Goal: Transaction & Acquisition: Purchase product/service

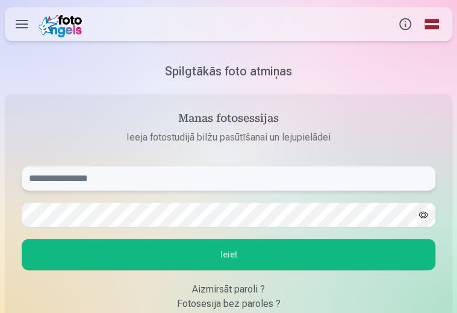
click at [43, 172] on input "text" at bounding box center [229, 178] width 414 height 24
type input "**********"
click at [425, 205] on button "button" at bounding box center [423, 214] width 23 height 23
click at [230, 249] on button "Ieiet" at bounding box center [229, 254] width 414 height 31
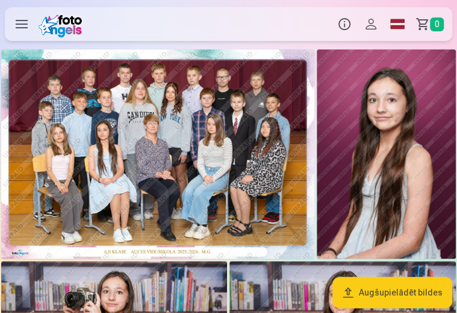
click at [166, 145] on img at bounding box center [157, 153] width 313 height 209
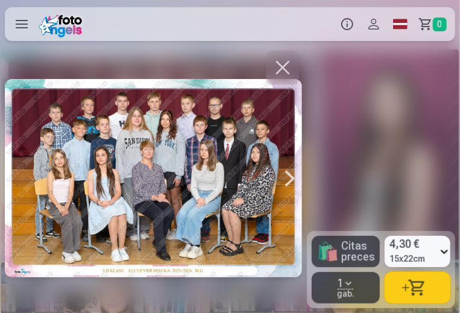
click at [147, 146] on div at bounding box center [153, 178] width 297 height 260
drag, startPoint x: 72, startPoint y: 166, endPoint x: 82, endPoint y: 166, distance: 9.7
click at [74, 166] on div at bounding box center [153, 178] width 297 height 260
click at [291, 67] on button "button" at bounding box center [283, 68] width 34 height 34
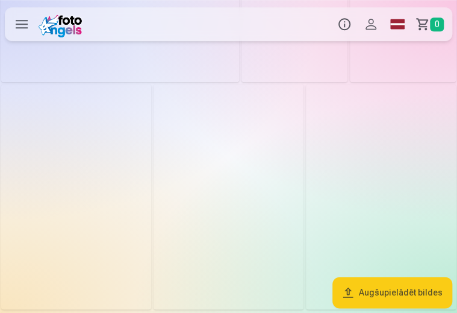
scroll to position [1506, 0]
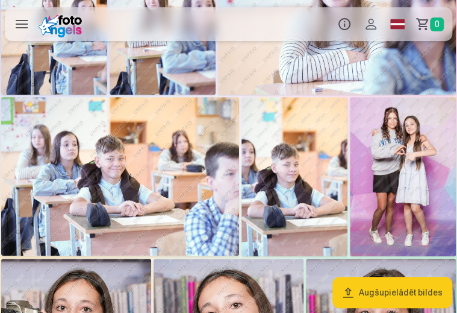
click at [408, 152] on img at bounding box center [403, 176] width 106 height 159
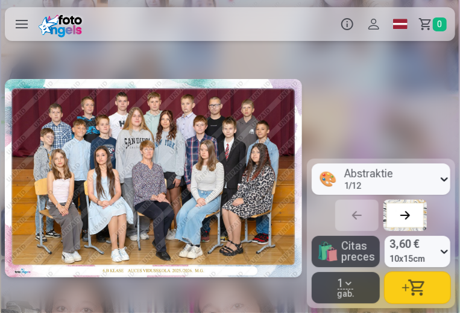
scroll to position [0, 8278]
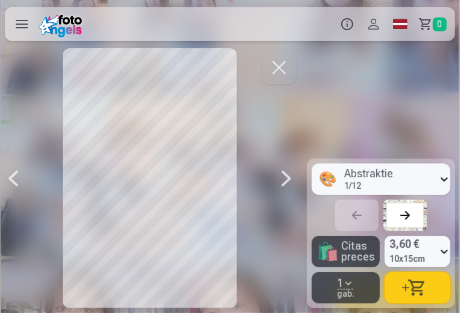
click at [165, 125] on div at bounding box center [149, 178] width 297 height 260
click at [278, 66] on button "button" at bounding box center [279, 68] width 34 height 34
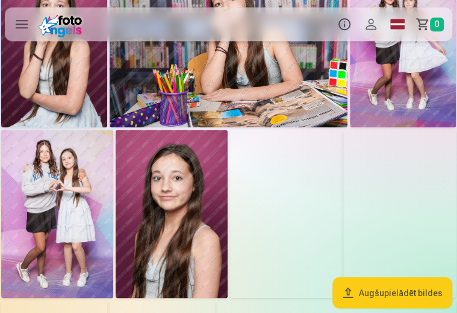
scroll to position [482, 0]
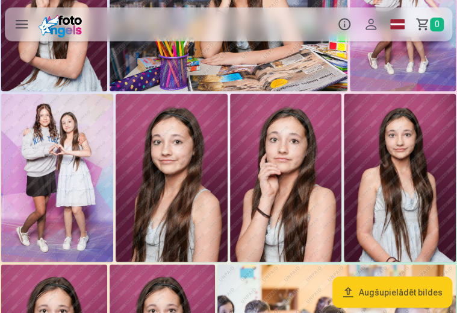
drag, startPoint x: 82, startPoint y: 107, endPoint x: 55, endPoint y: 134, distance: 38.4
click at [55, 134] on img at bounding box center [57, 177] width 112 height 168
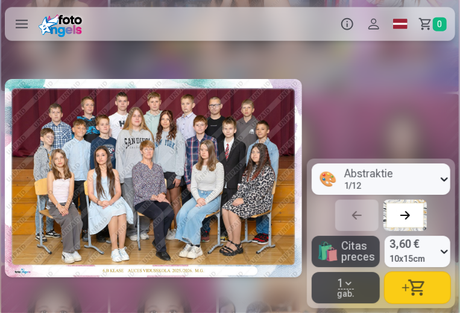
scroll to position [0, 2146]
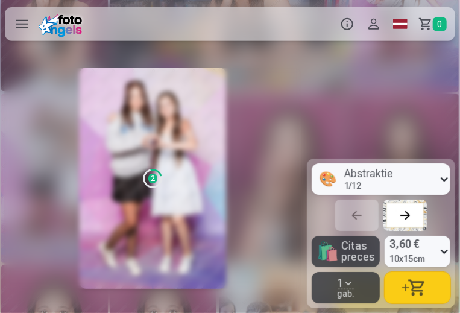
click at [55, 134] on div at bounding box center [152, 178] width 297 height 260
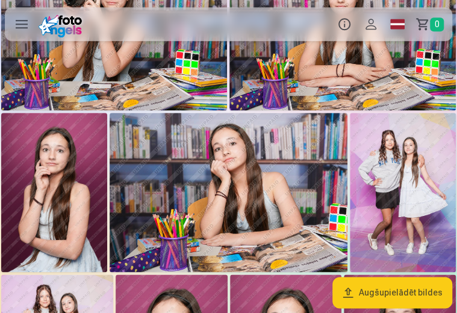
click at [451, 163] on img at bounding box center [403, 192] width 106 height 159
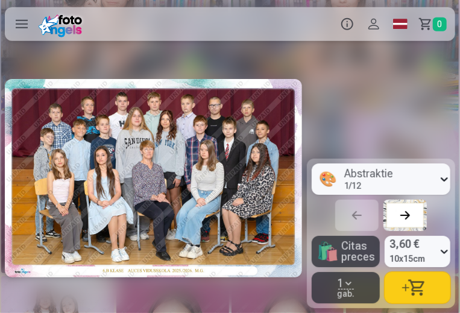
scroll to position [0, 1839]
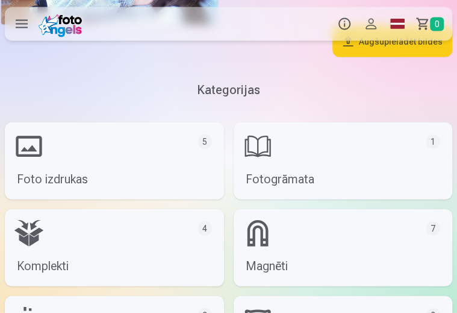
scroll to position [2048, 0]
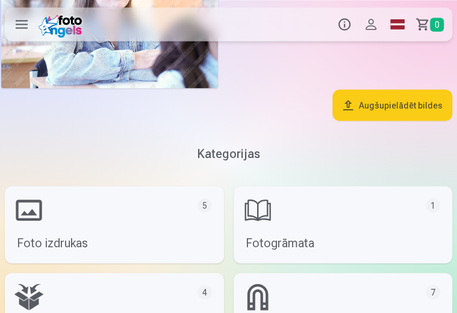
click at [370, 28] on button "Profils" at bounding box center [371, 24] width 27 height 34
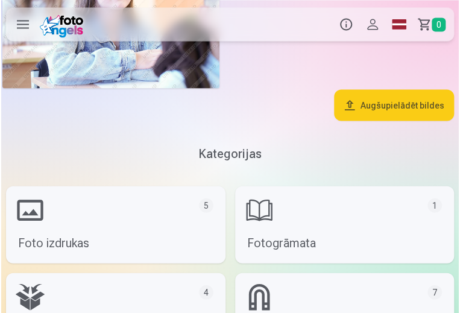
scroll to position [2060, 0]
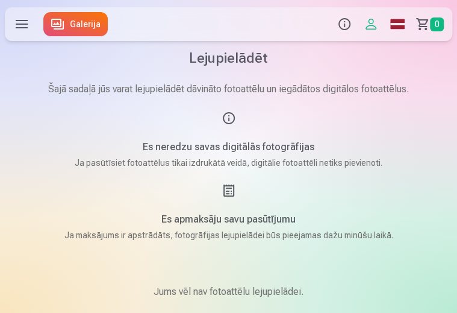
click at [436, 28] on span "0" at bounding box center [437, 24] width 14 height 14
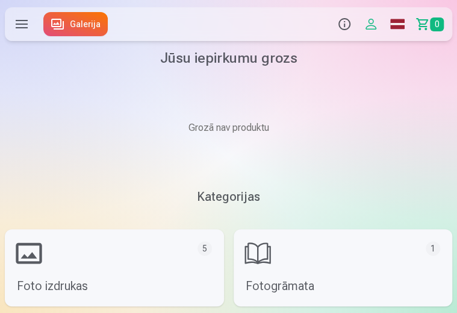
click at [27, 25] on label at bounding box center [22, 24] width 34 height 34
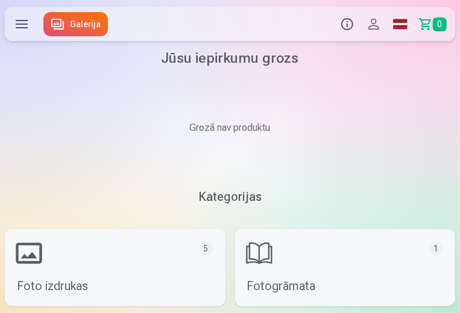
click at [86, 30] on div "Produkti Info Profils Foto izdrukas 5 Fotogrāmata 1 Komplekti 4 Magnēti 7 Krūze…" at bounding box center [230, 24] width 460 height 39
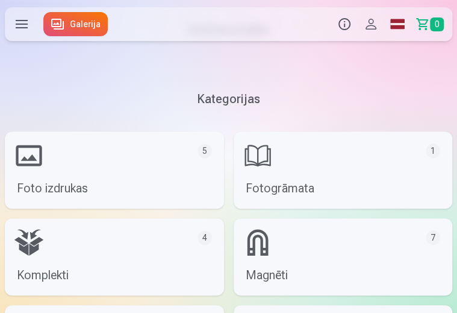
scroll to position [181, 0]
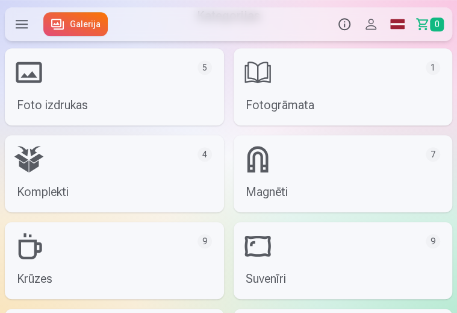
click at [142, 97] on link "Foto izdrukas 5" at bounding box center [114, 86] width 219 height 77
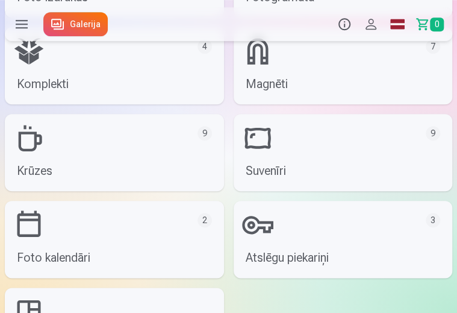
scroll to position [290, 0]
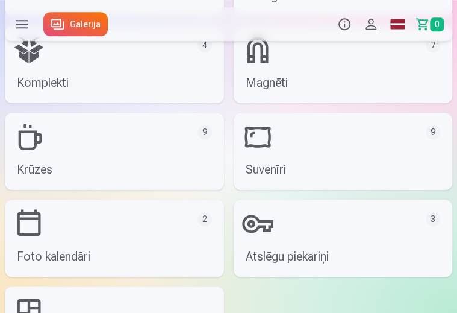
click at [113, 90] on link "Komplekti 4" at bounding box center [114, 64] width 219 height 77
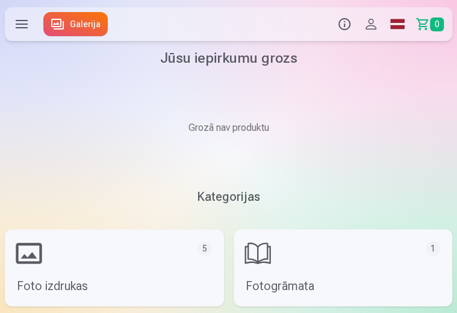
click at [20, 23] on label at bounding box center [22, 24] width 34 height 34
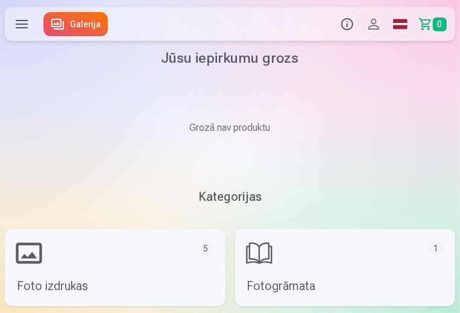
click at [371, 20] on div "Produkti Info Profils Foto izdrukas 5 Fotogrāmata 1 Komplekti 4 Magnēti 7 Krūze…" at bounding box center [230, 24] width 460 height 39
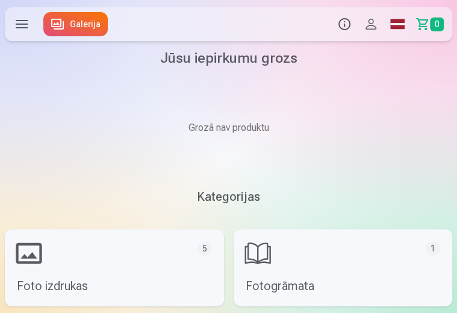
click at [428, 29] on link "Grozs 0" at bounding box center [432, 24] width 42 height 34
click at [23, 19] on label at bounding box center [22, 24] width 34 height 34
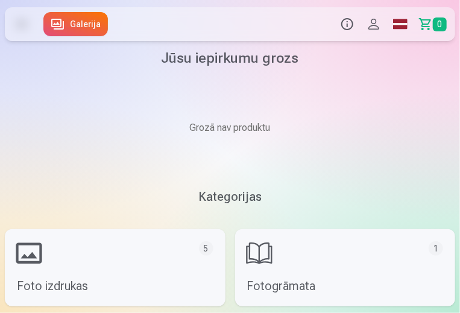
click at [12, 23] on label at bounding box center [22, 24] width 34 height 34
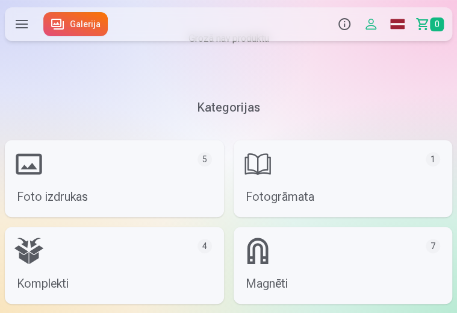
scroll to position [181, 0]
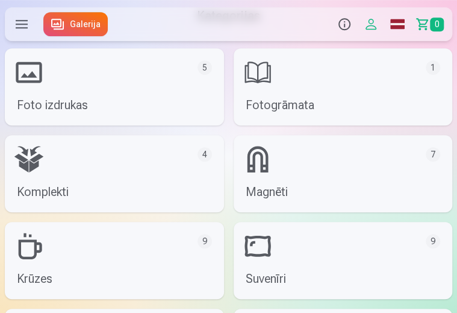
click at [166, 101] on link "Foto izdrukas 5" at bounding box center [114, 86] width 219 height 77
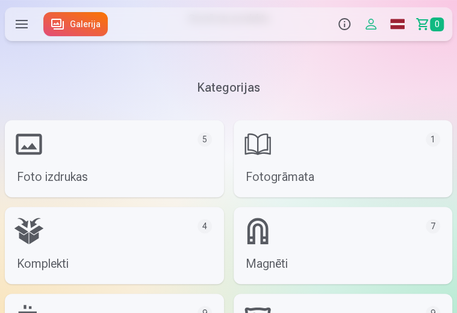
scroll to position [290, 0]
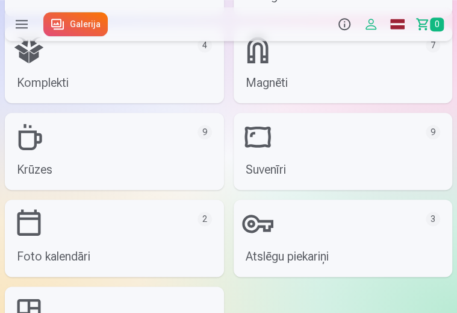
click at [164, 68] on link "Komplekti 4" at bounding box center [114, 64] width 219 height 77
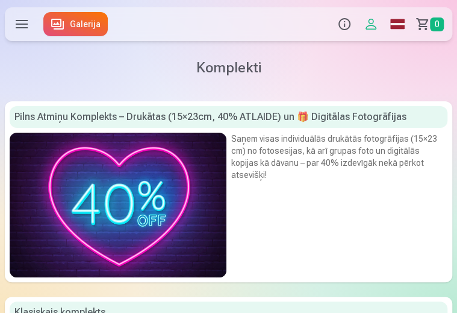
click at [339, 30] on button "Info" at bounding box center [344, 24] width 27 height 34
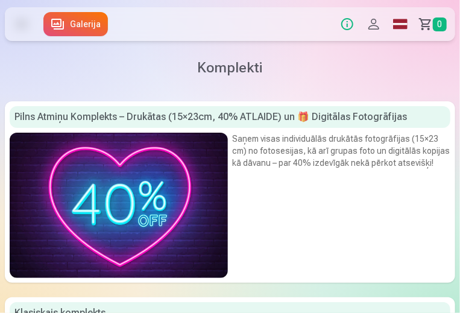
drag, startPoint x: 105, startPoint y: 66, endPoint x: 113, endPoint y: 68, distance: 8.8
click at [23, 23] on label at bounding box center [22, 24] width 34 height 34
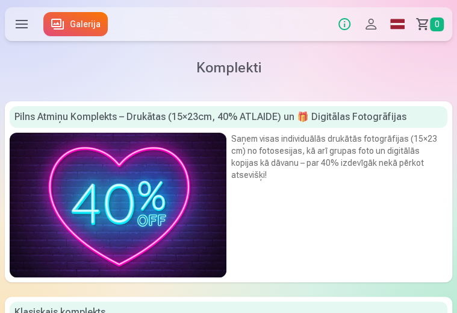
scroll to position [109, 0]
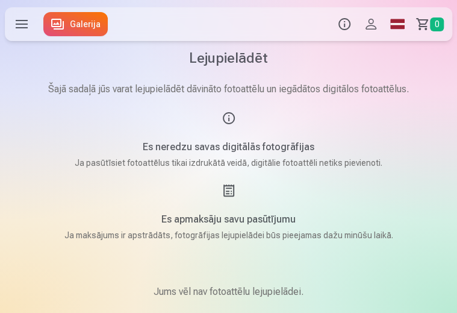
scroll to position [297, 0]
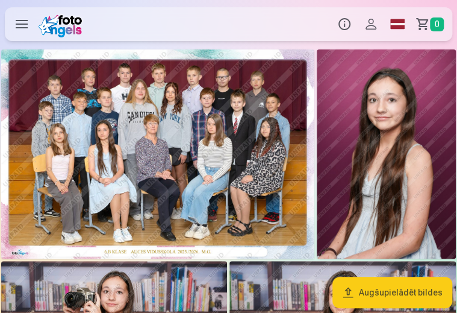
click at [51, 14] on img at bounding box center [63, 24] width 48 height 27
click at [219, 181] on img at bounding box center [157, 153] width 313 height 209
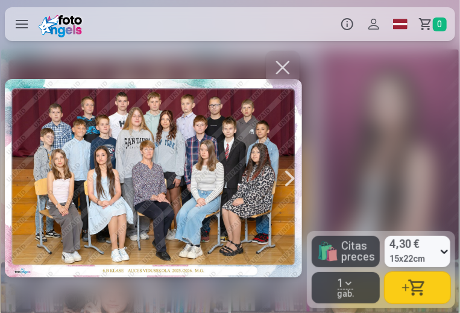
click at [283, 181] on div at bounding box center [290, 178] width 24 height 260
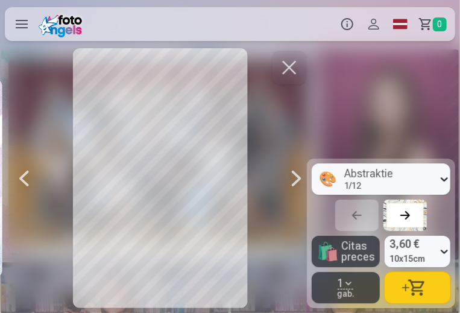
scroll to position [0, 306]
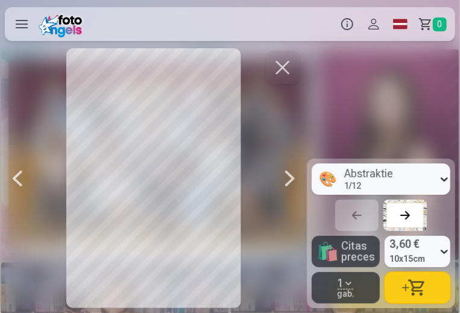
drag, startPoint x: 22, startPoint y: 181, endPoint x: 114, endPoint y: 199, distance: 94.6
click at [25, 181] on div at bounding box center [17, 178] width 24 height 260
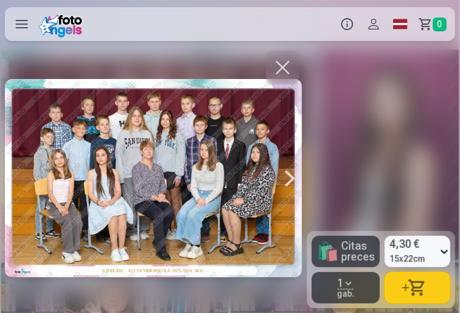
click at [132, 143] on div at bounding box center [153, 178] width 297 height 260
